Goal: Information Seeking & Learning: Learn about a topic

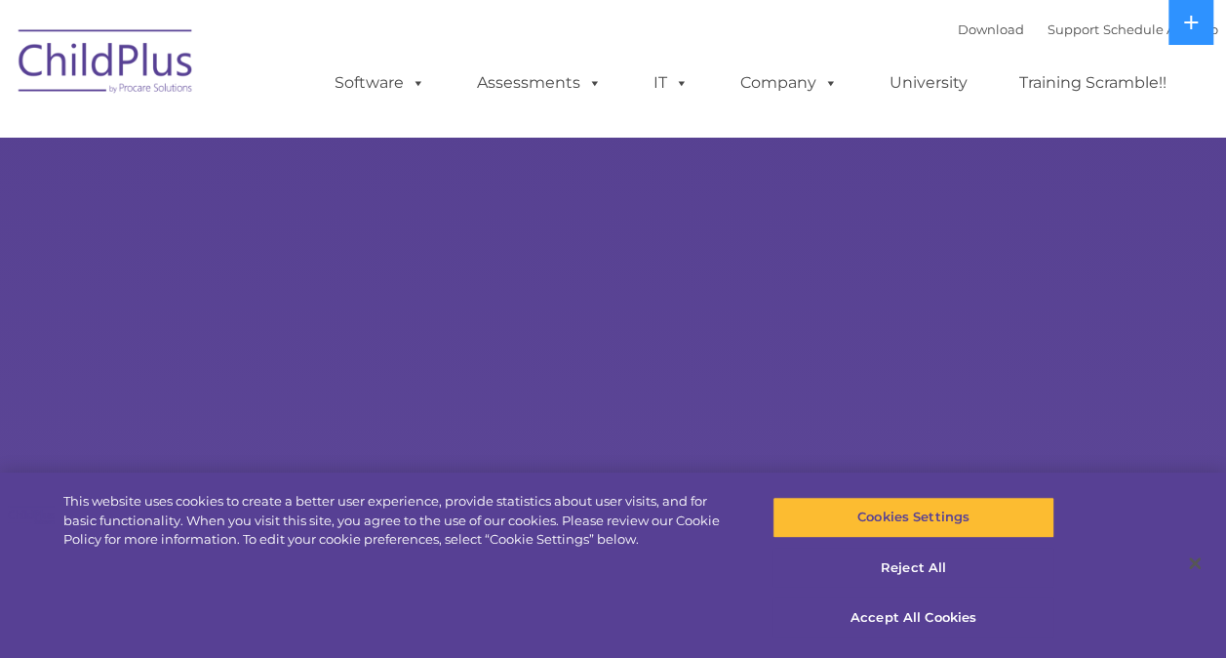
select select "MEDIUM"
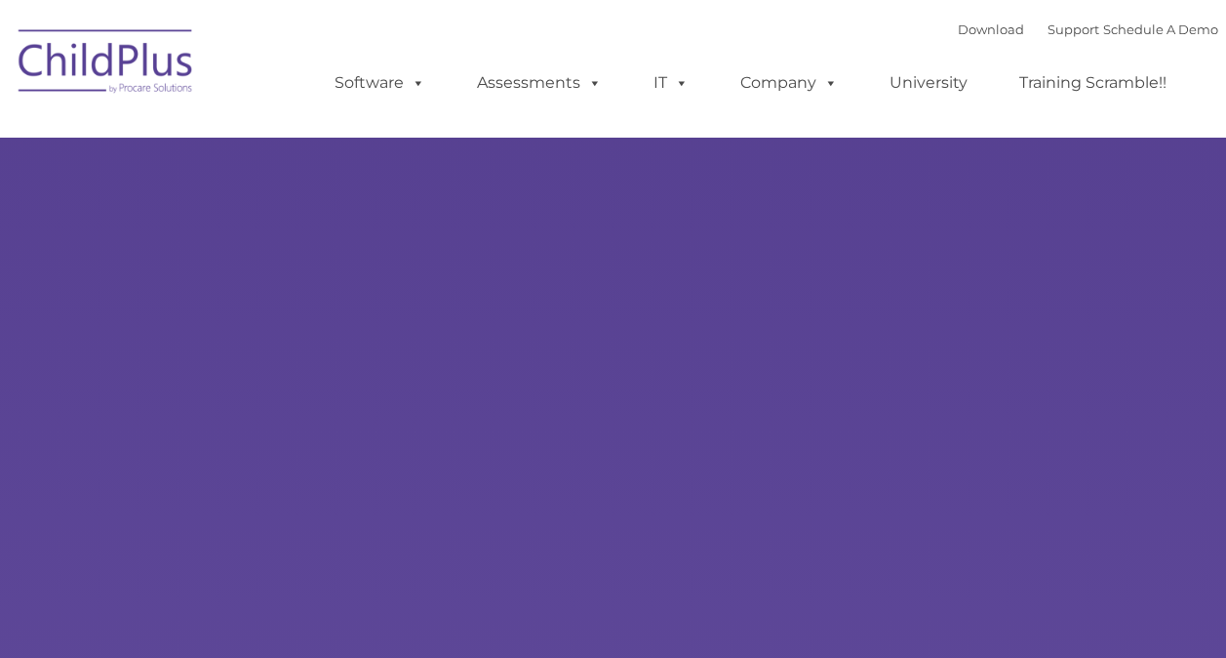
type input ""
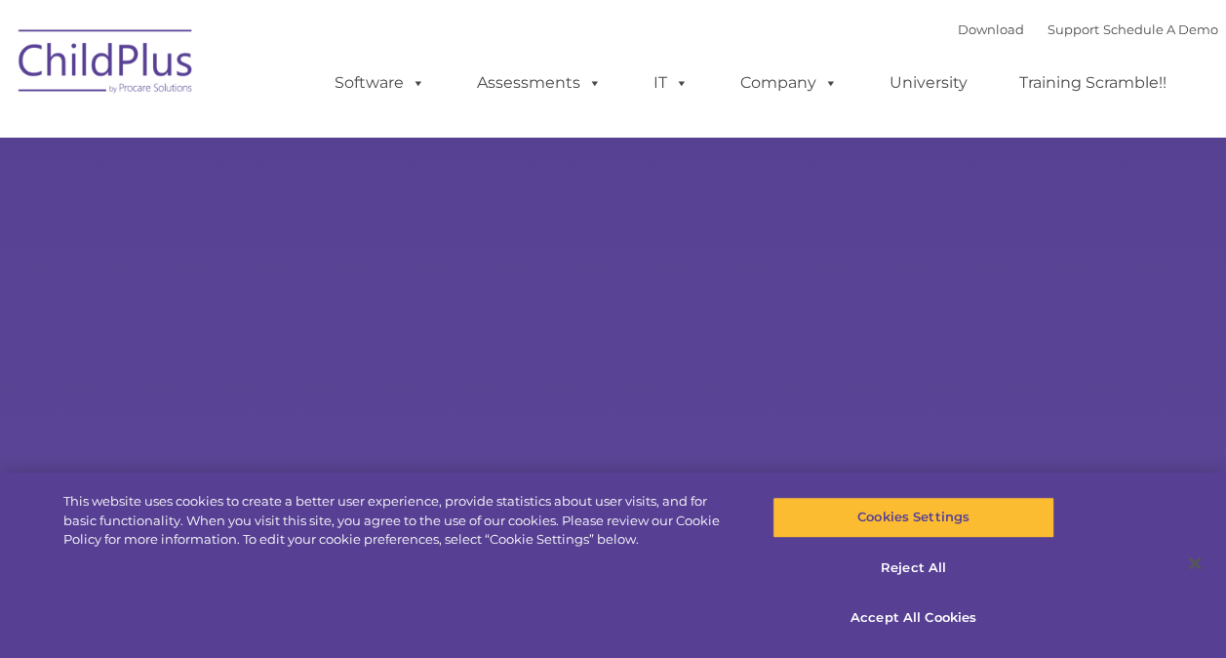
select select "MEDIUM"
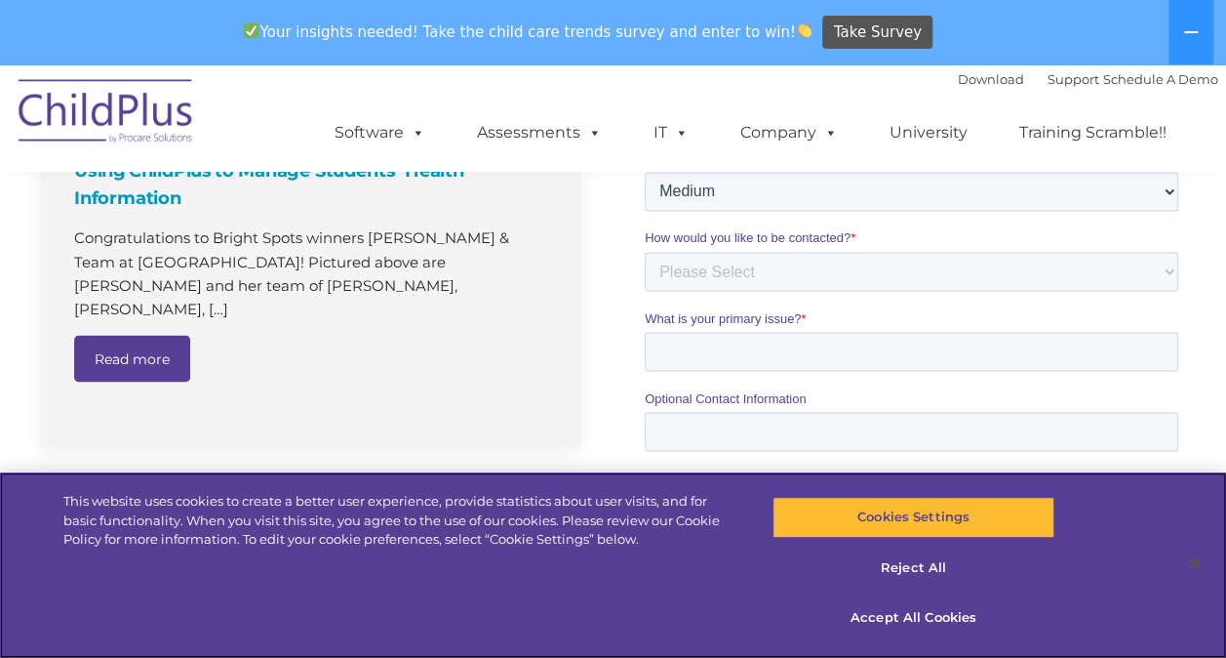
scroll to position [1593, 0]
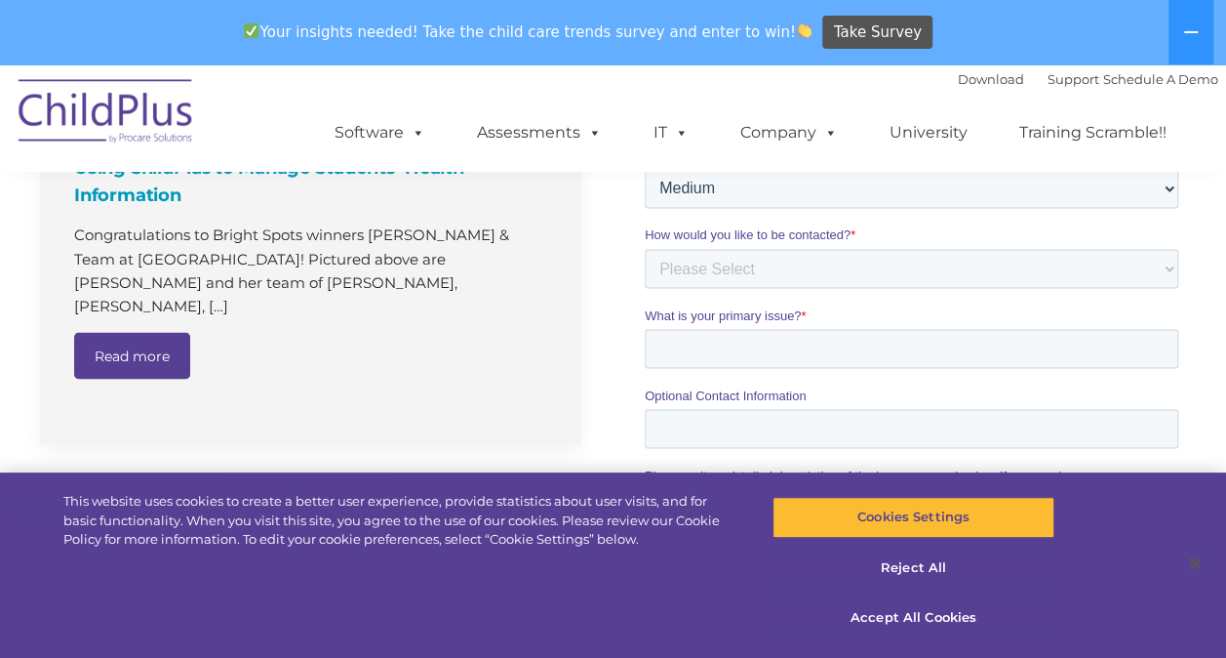
click at [131, 127] on img at bounding box center [106, 114] width 195 height 98
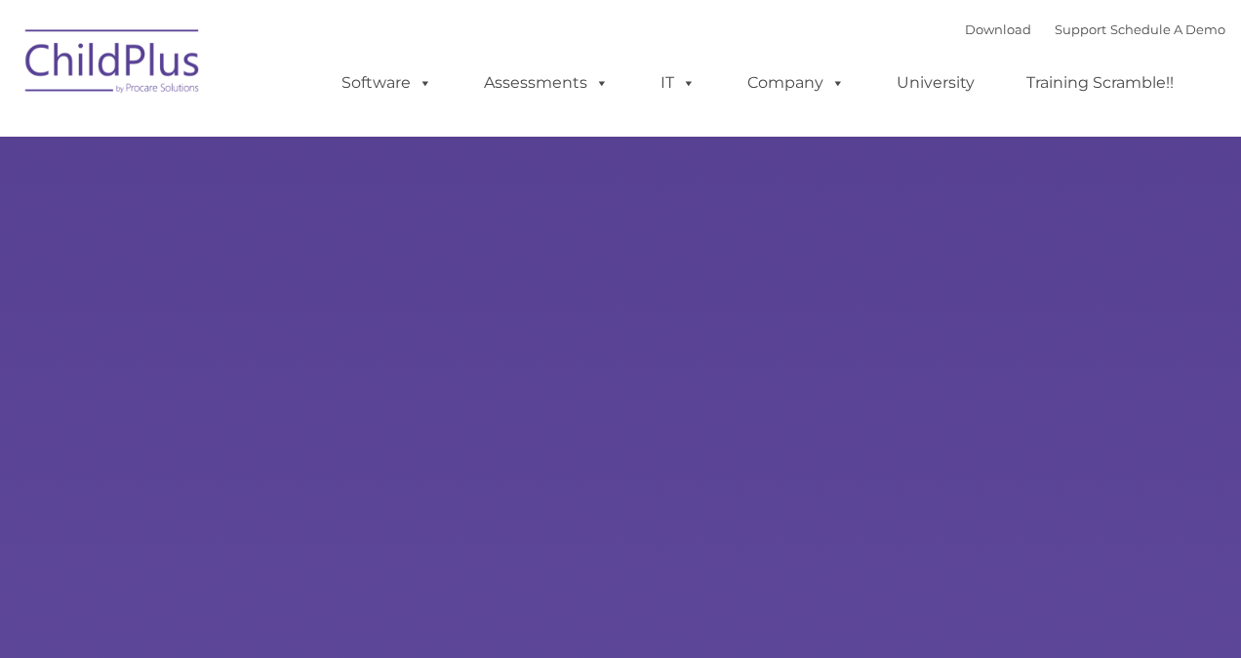
type input ""
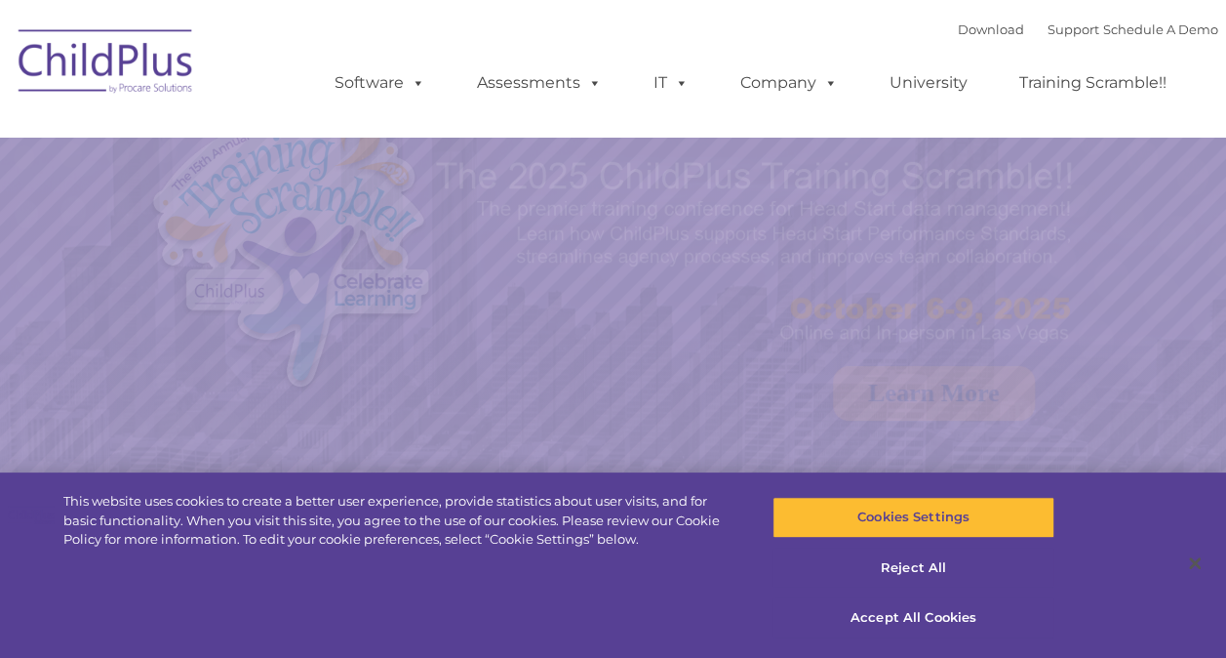
select select "MEDIUM"
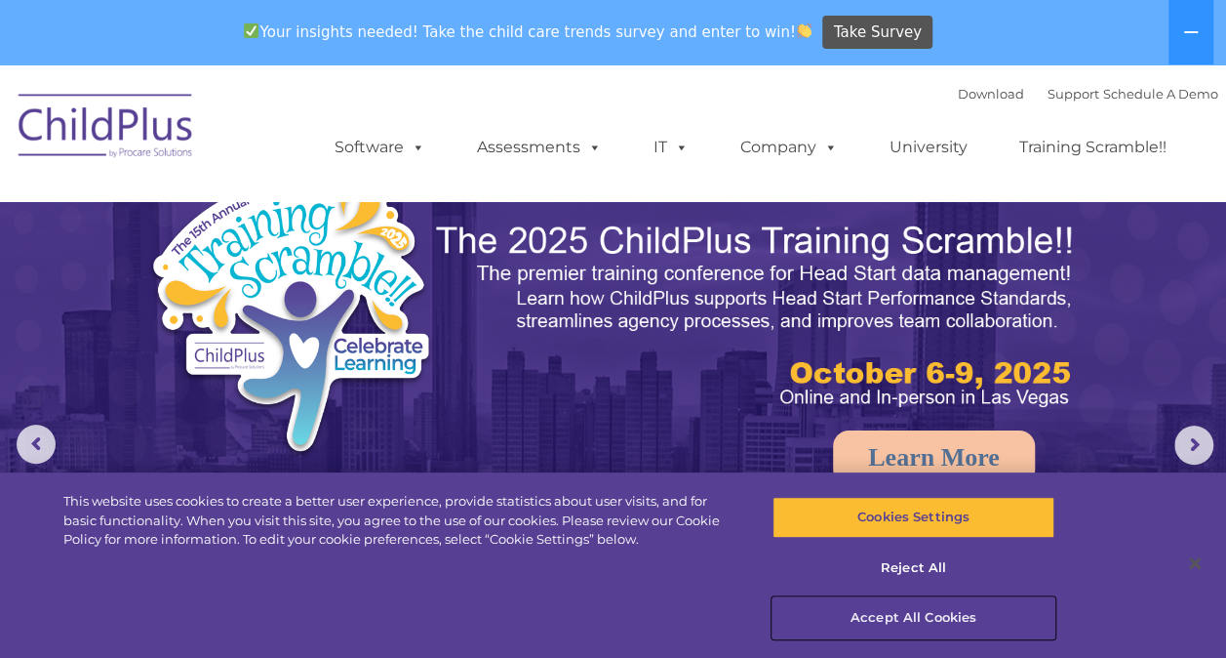
click at [947, 617] on button "Accept All Cookies" at bounding box center [914, 617] width 282 height 41
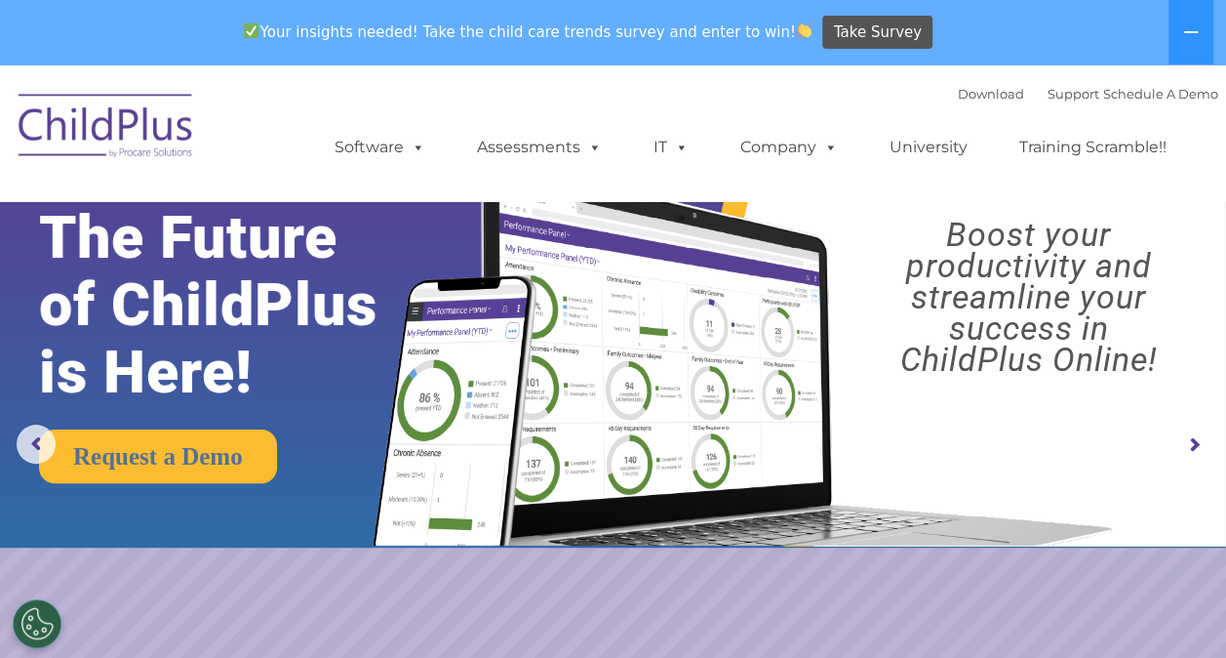
click at [1196, 439] on rs-arrow at bounding box center [1194, 444] width 39 height 39
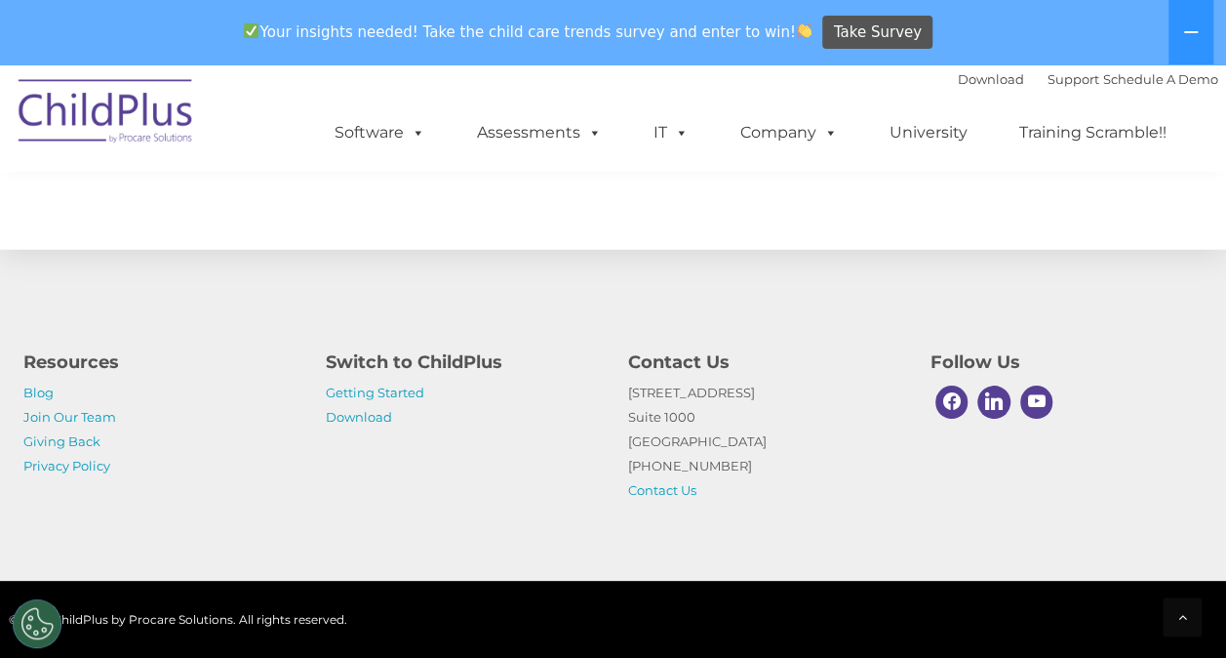
scroll to position [2307, 0]
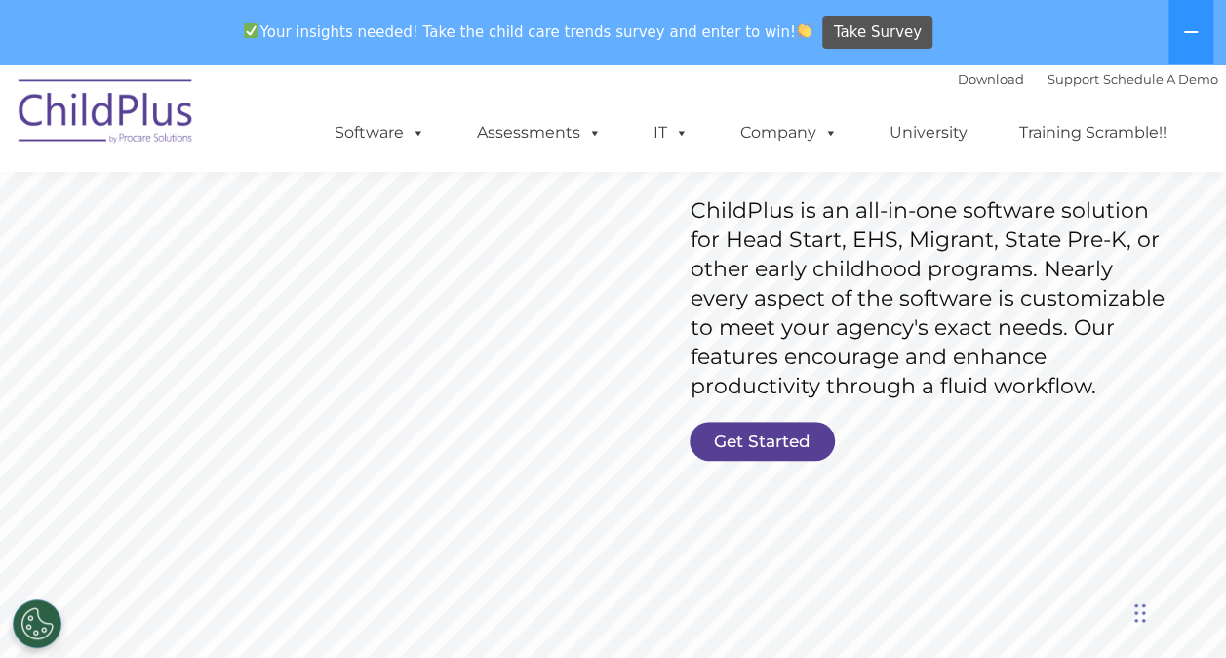
scroll to position [272, 0]
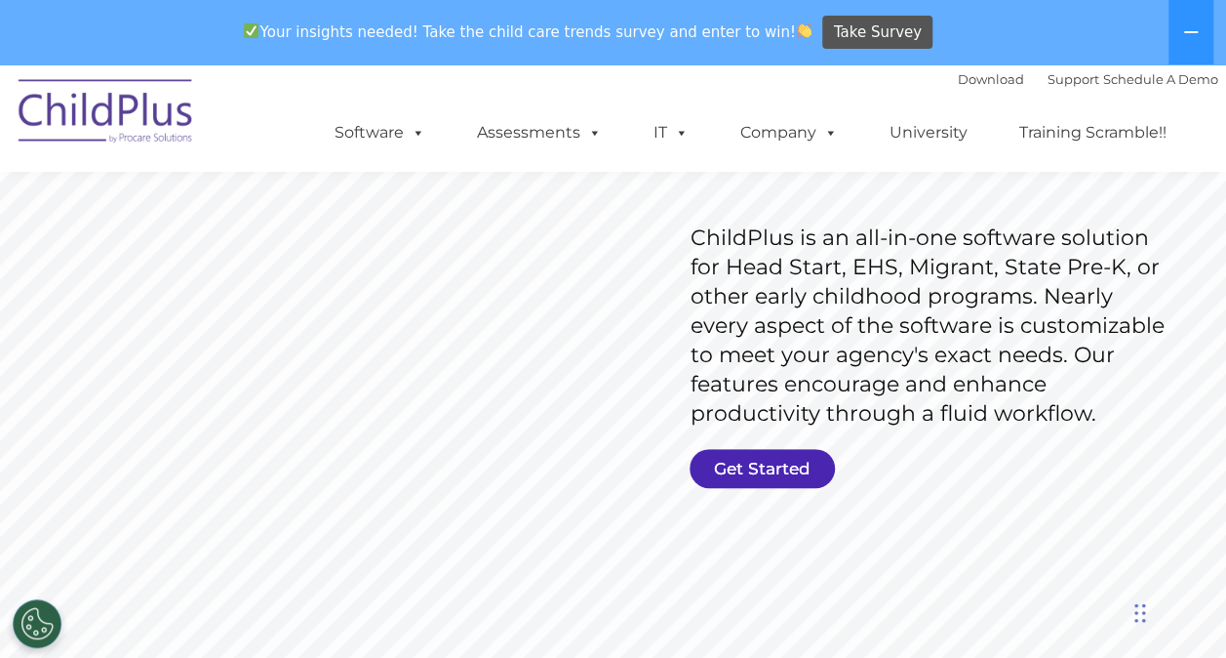
click at [780, 477] on link "Get Started" at bounding box center [762, 468] width 145 height 39
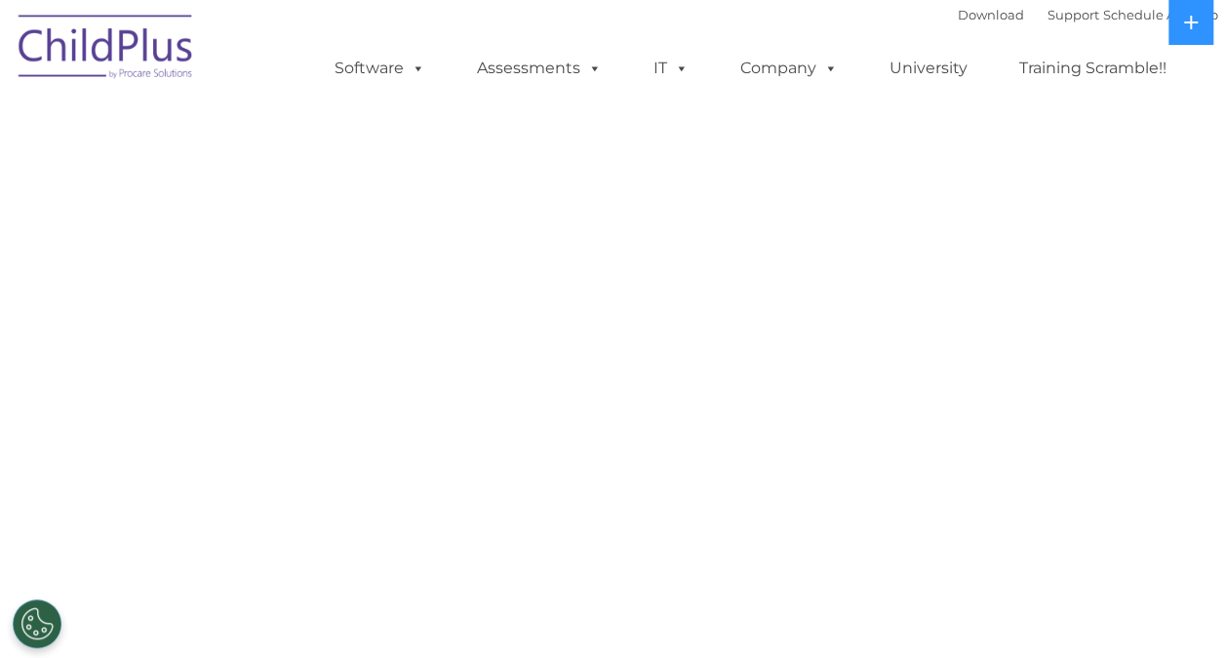
select select "MEDIUM"
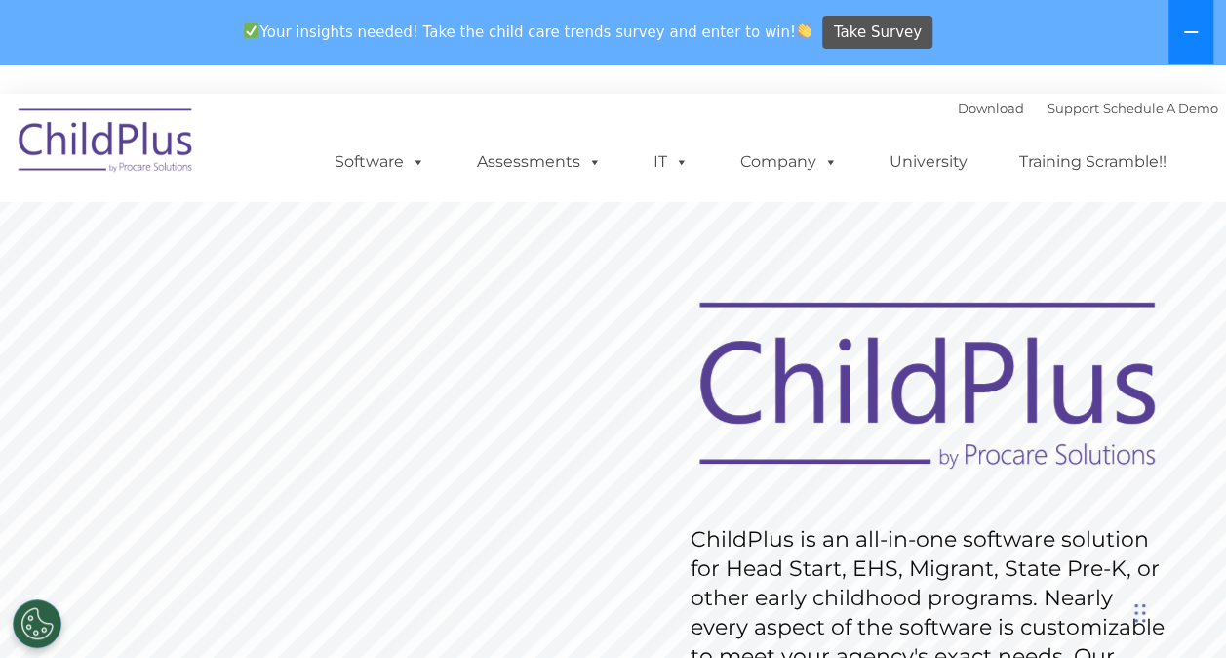
click at [1190, 24] on icon at bounding box center [1191, 32] width 16 height 16
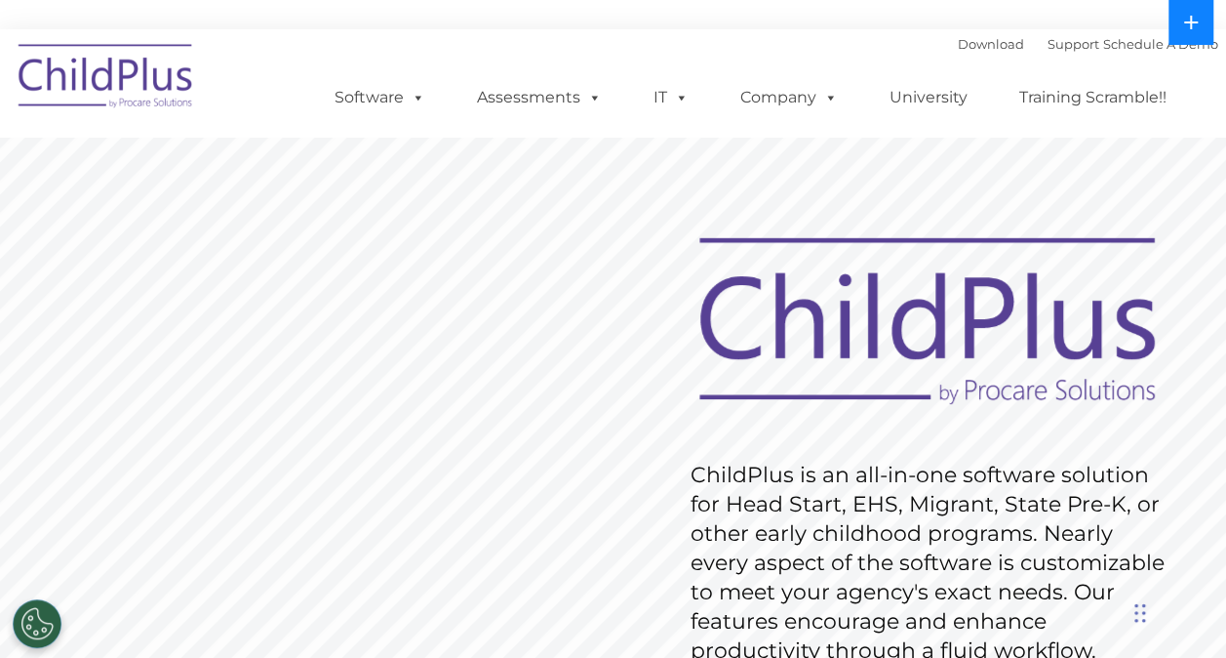
click at [1190, 23] on icon at bounding box center [1191, 23] width 14 height 14
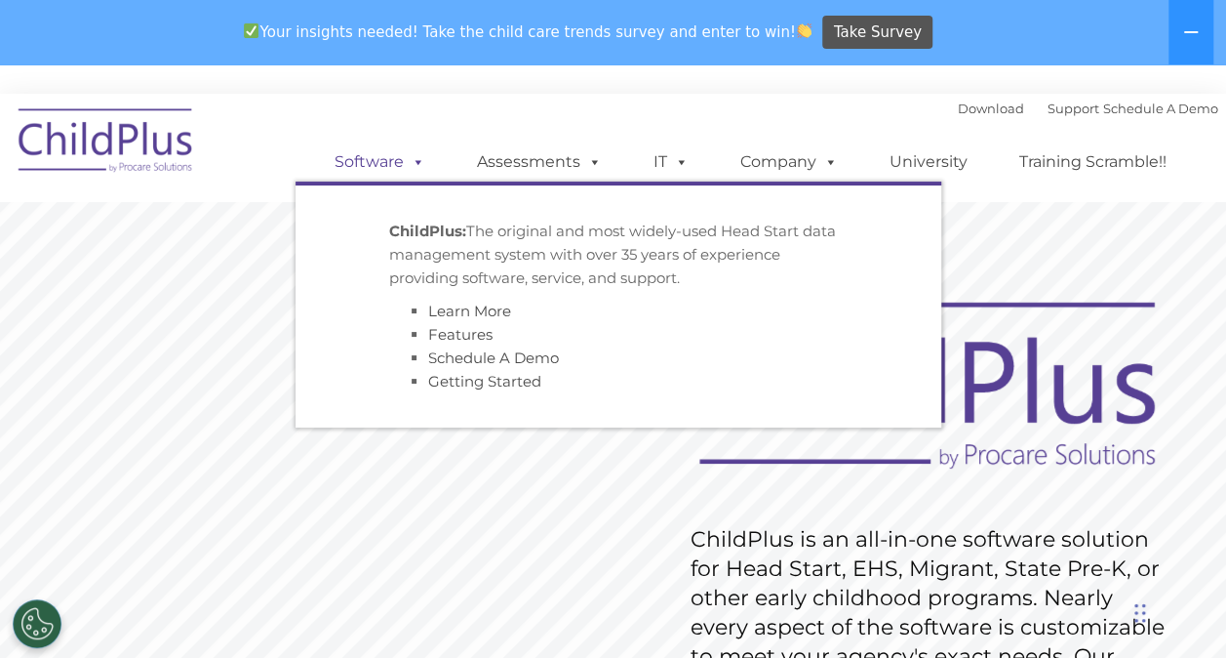
click at [391, 162] on link "Software" at bounding box center [380, 161] width 130 height 39
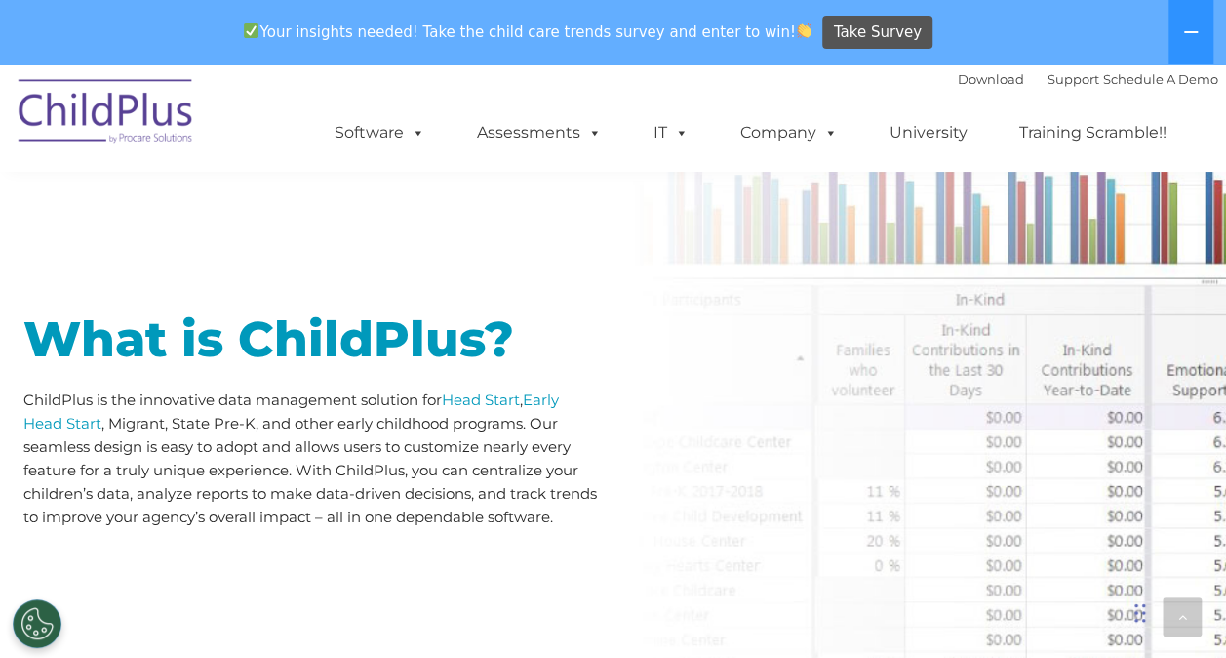
scroll to position [866, 0]
